Goal: Find specific page/section: Find specific page/section

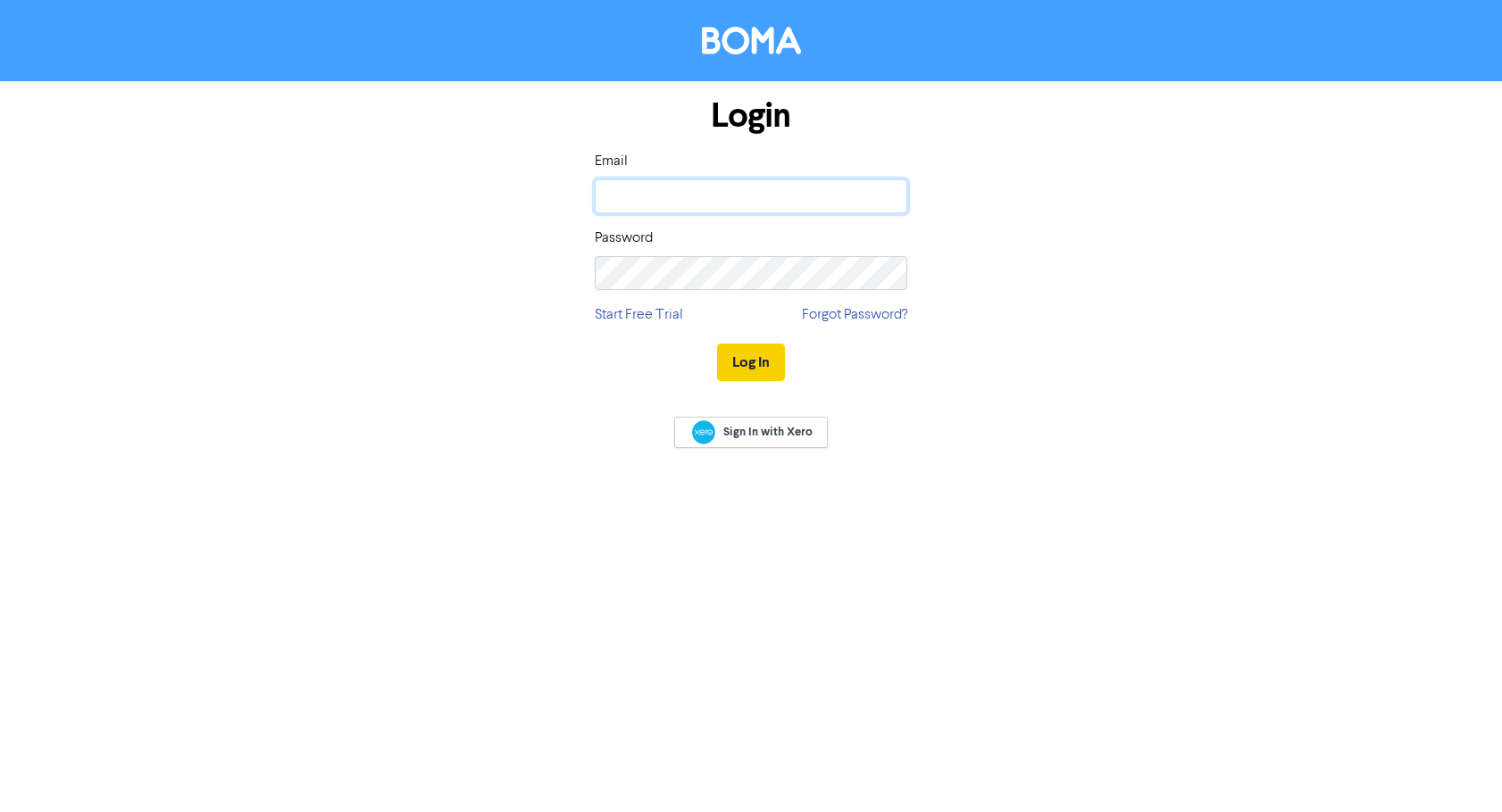
type input "[EMAIL_ADDRESS][DOMAIN_NAME]"
click at [755, 358] on button "Log In" at bounding box center [750, 362] width 68 height 37
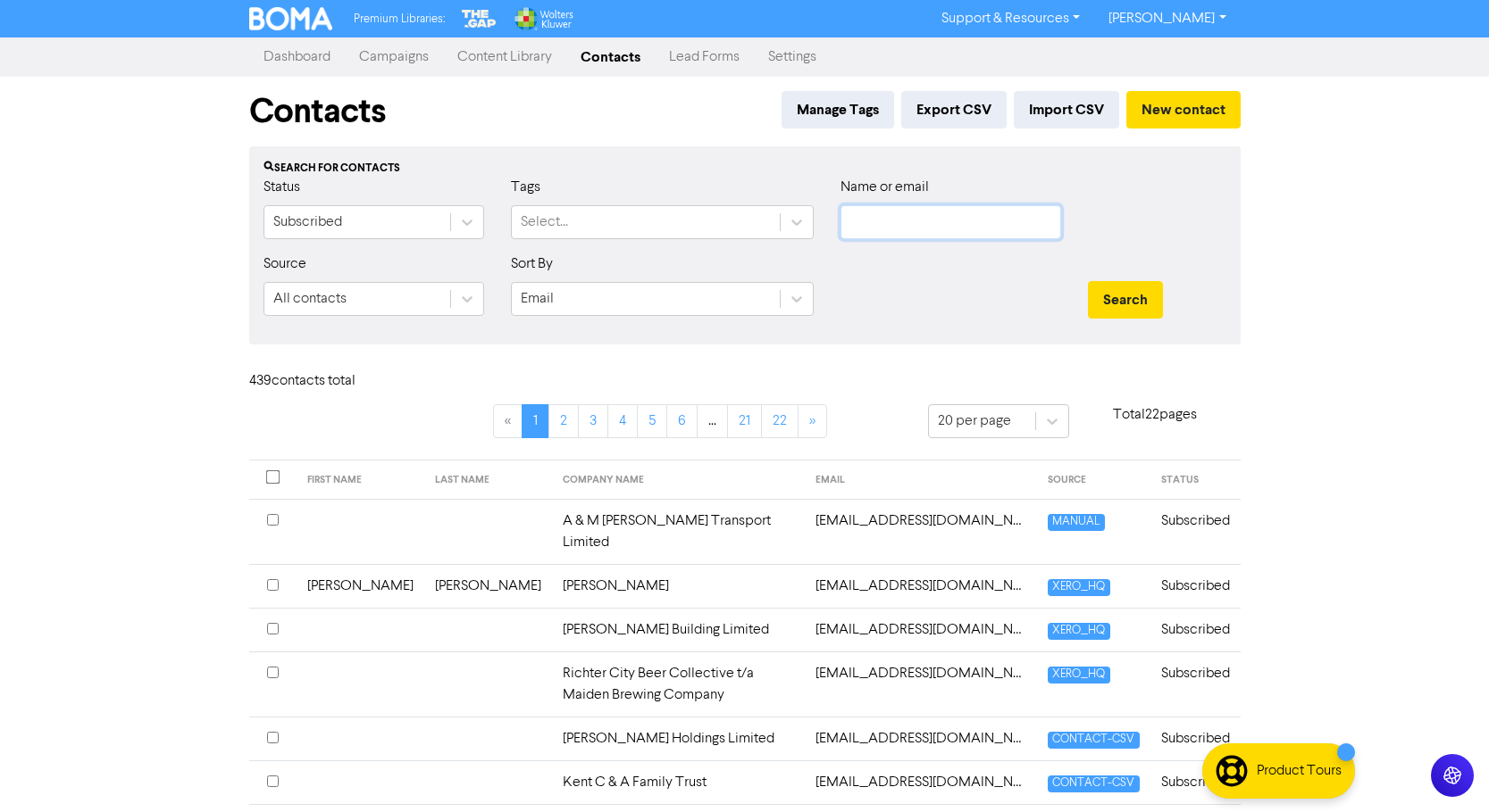
click at [912, 222] on input "text" at bounding box center [951, 222] width 220 height 34
type input "[PERSON_NAME]"
click at [1087, 281] on button "Search" at bounding box center [1125, 299] width 75 height 37
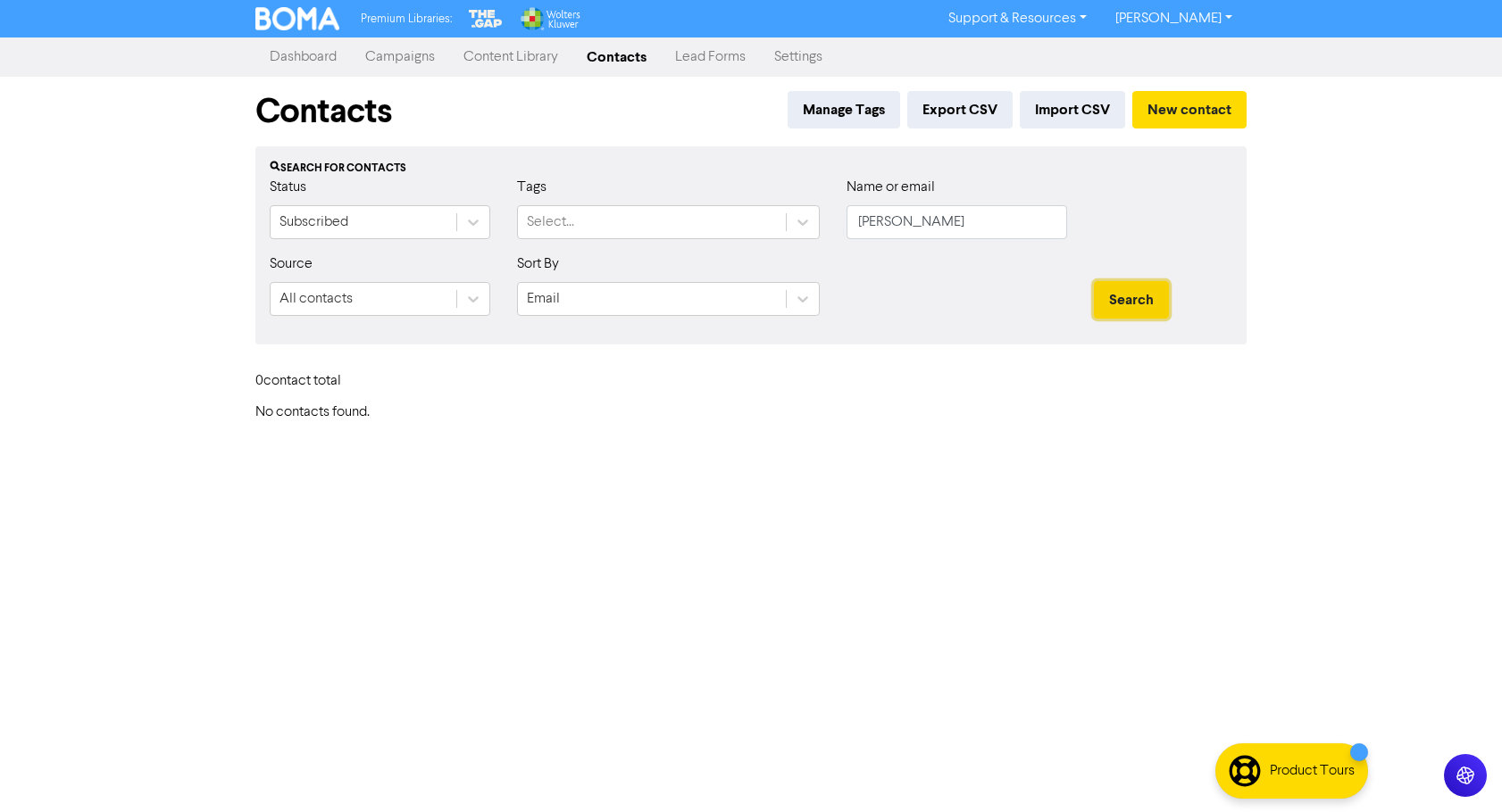
click at [1132, 300] on button "Search" at bounding box center [1131, 299] width 75 height 37
click at [1127, 303] on button "Search" at bounding box center [1131, 299] width 75 height 37
